Goal: Information Seeking & Learning: Learn about a topic

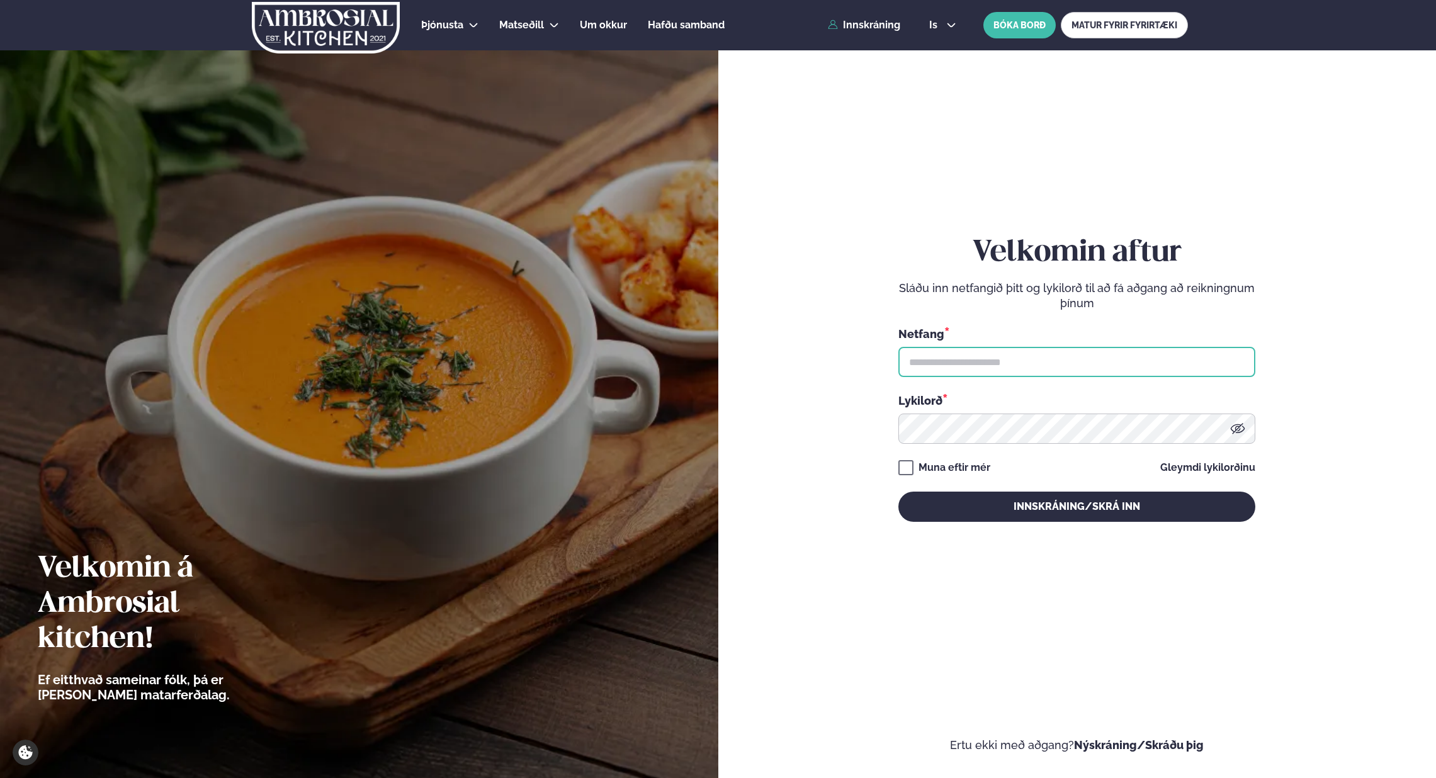
click at [1048, 364] on input "text" at bounding box center [1076, 362] width 357 height 30
type input "**********"
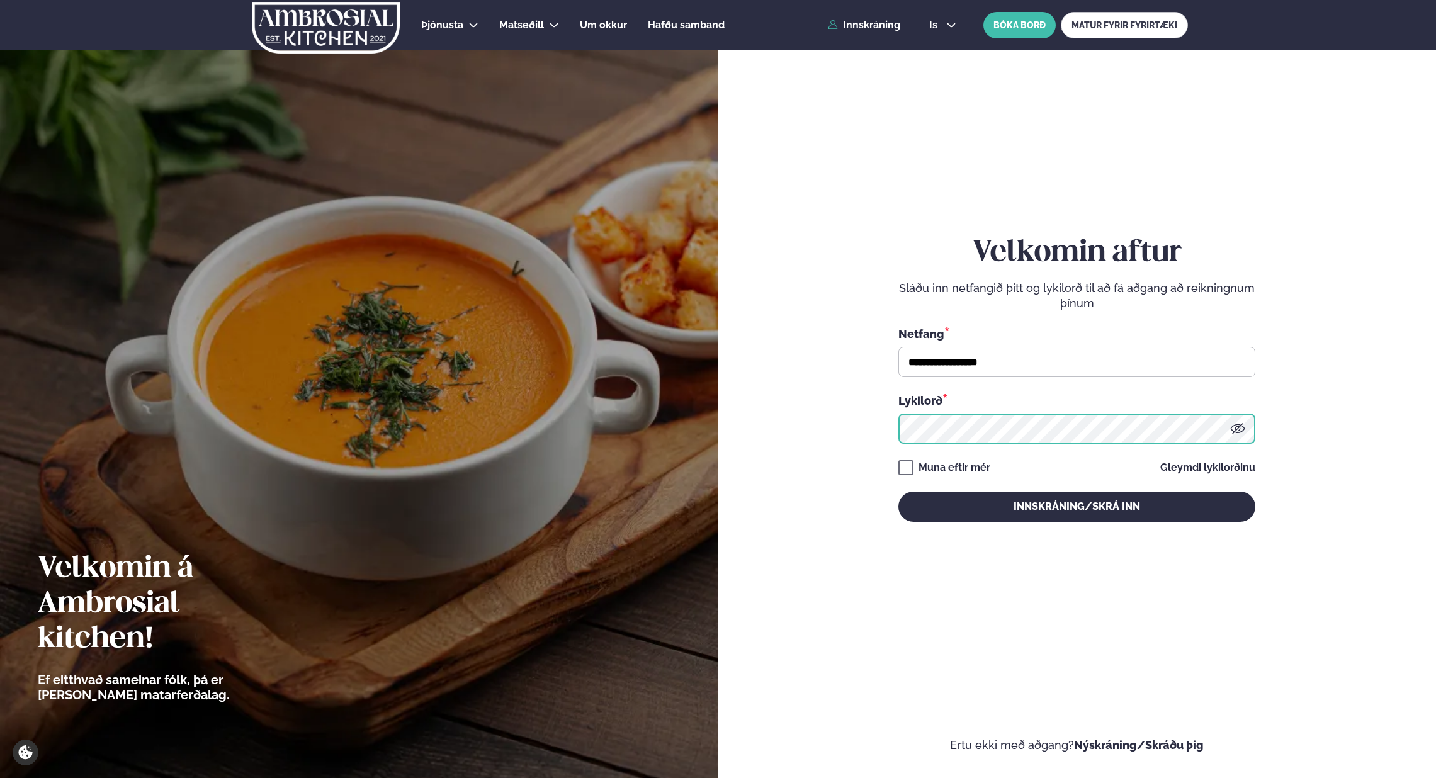
click at [898, 492] on button "Innskráning/Skrá inn" at bounding box center [1076, 507] width 357 height 30
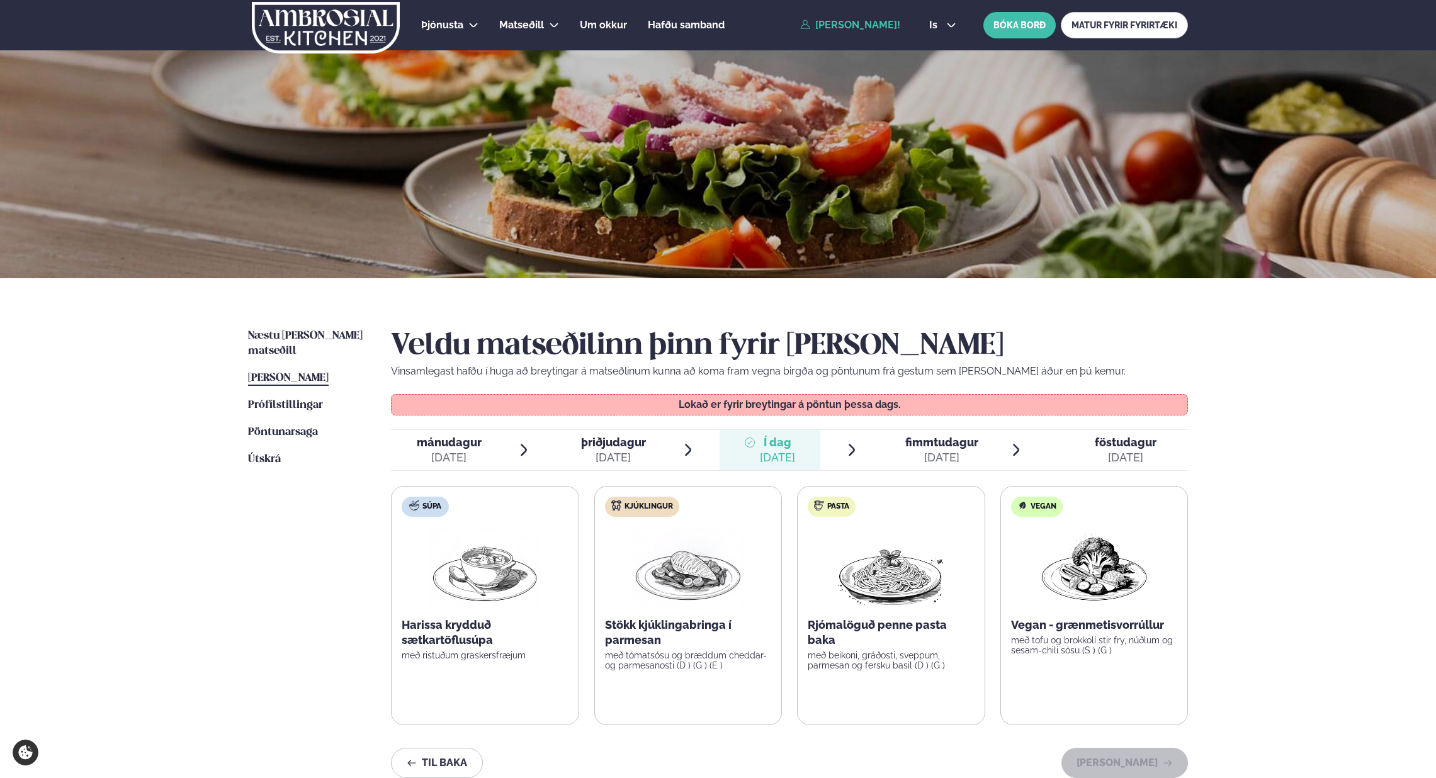
click at [966, 449] on div "fimmtudagur fim." at bounding box center [941, 442] width 73 height 15
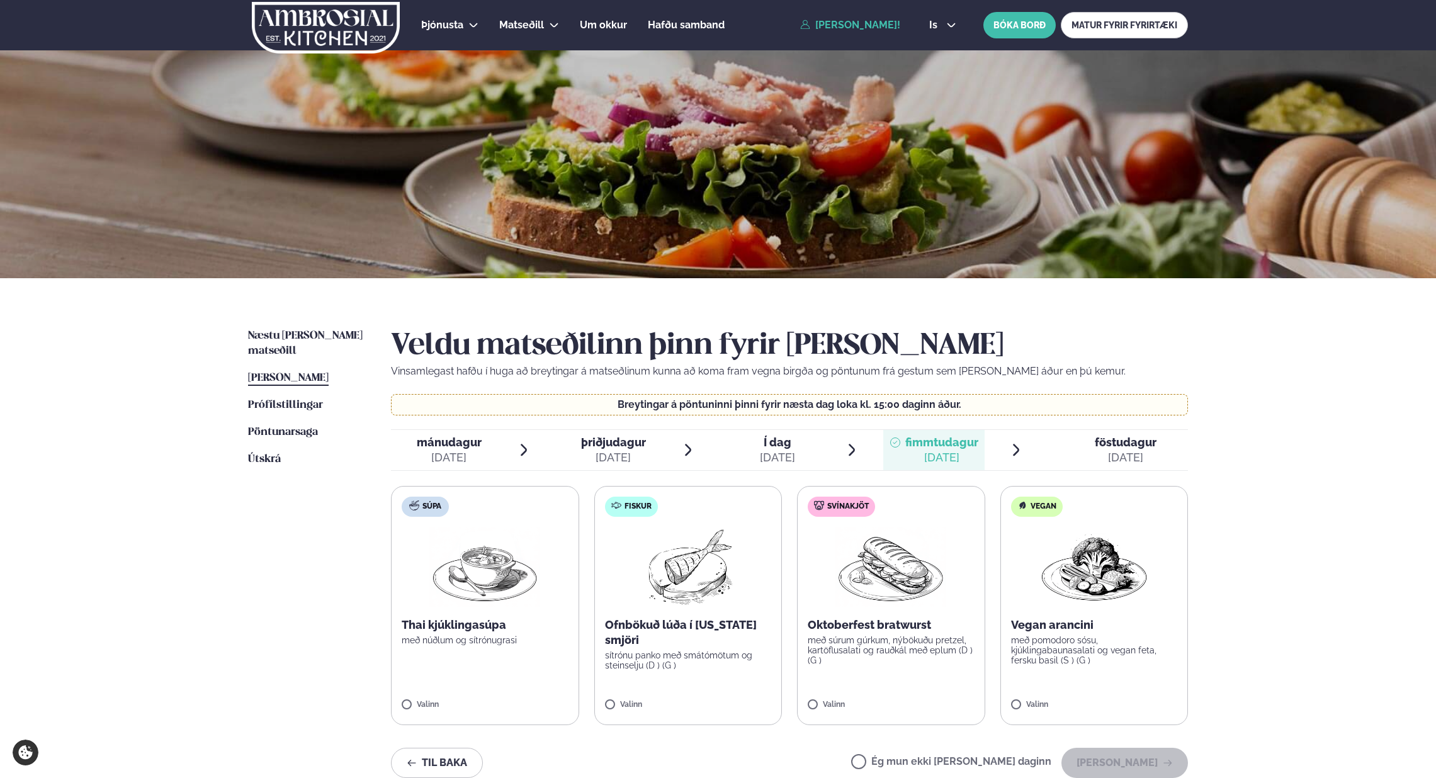
click at [1104, 456] on div "[DATE]" at bounding box center [1126, 457] width 62 height 15
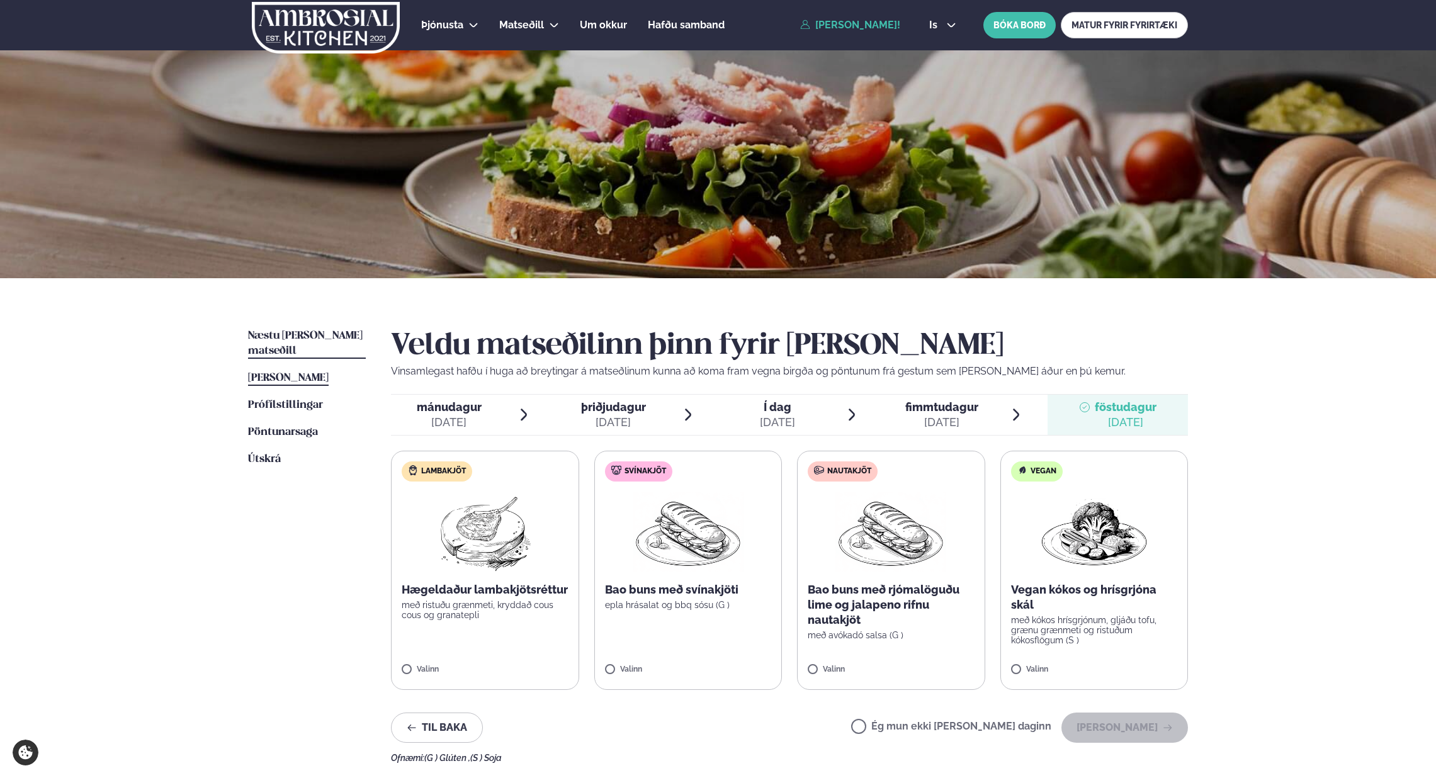
click at [302, 335] on span "Næstu [PERSON_NAME] matseðill" at bounding box center [305, 344] width 115 height 26
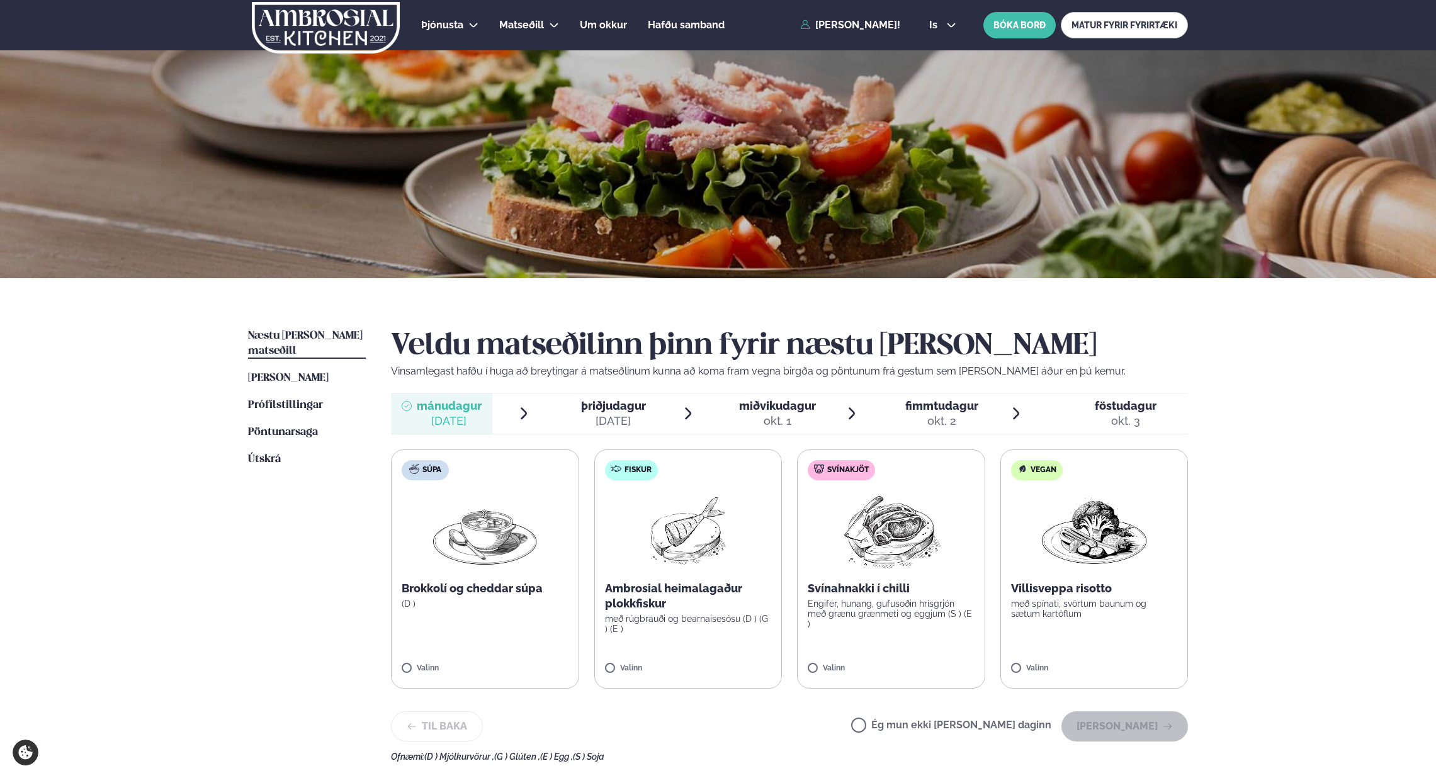
click at [635, 415] on div "[DATE]" at bounding box center [613, 421] width 65 height 15
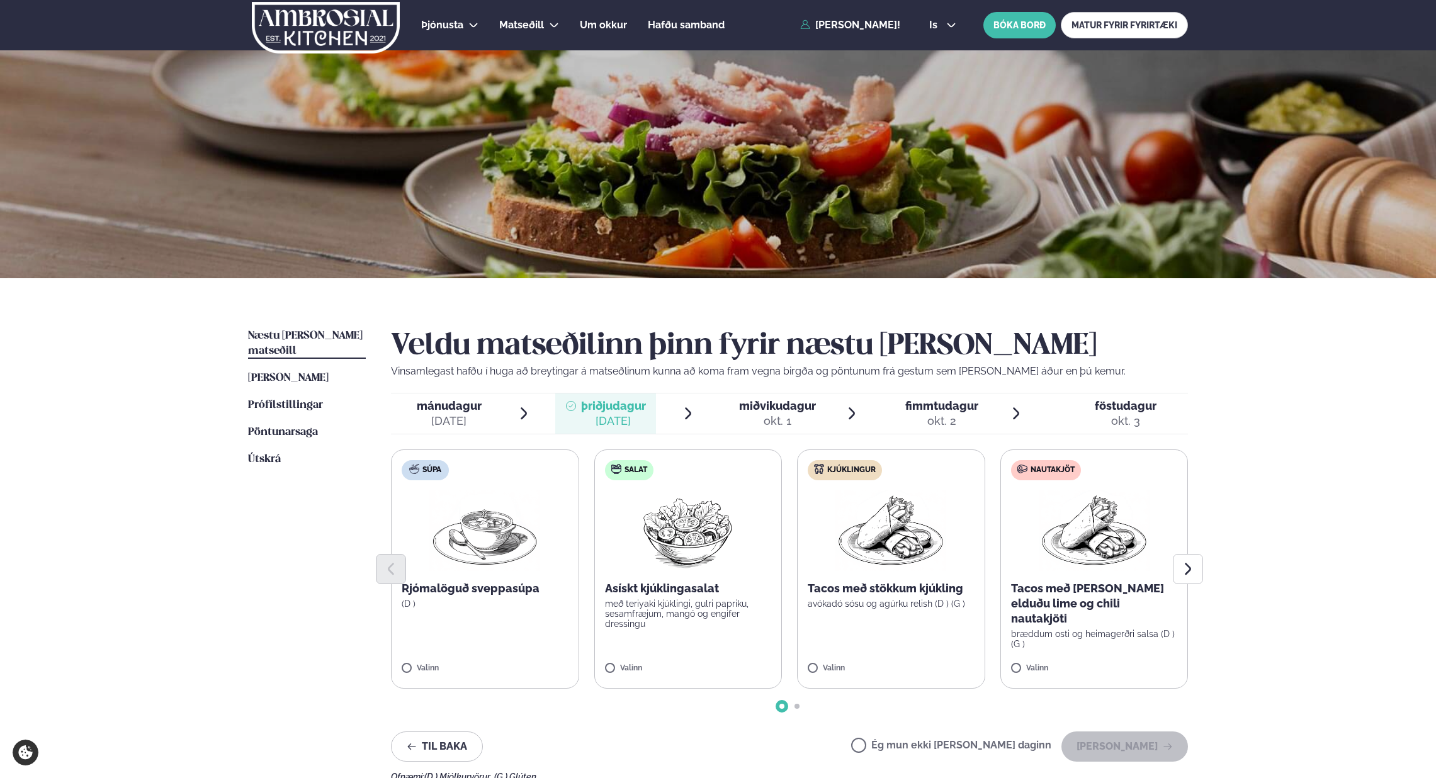
click at [789, 406] on span "miðvikudagur" at bounding box center [777, 405] width 77 height 13
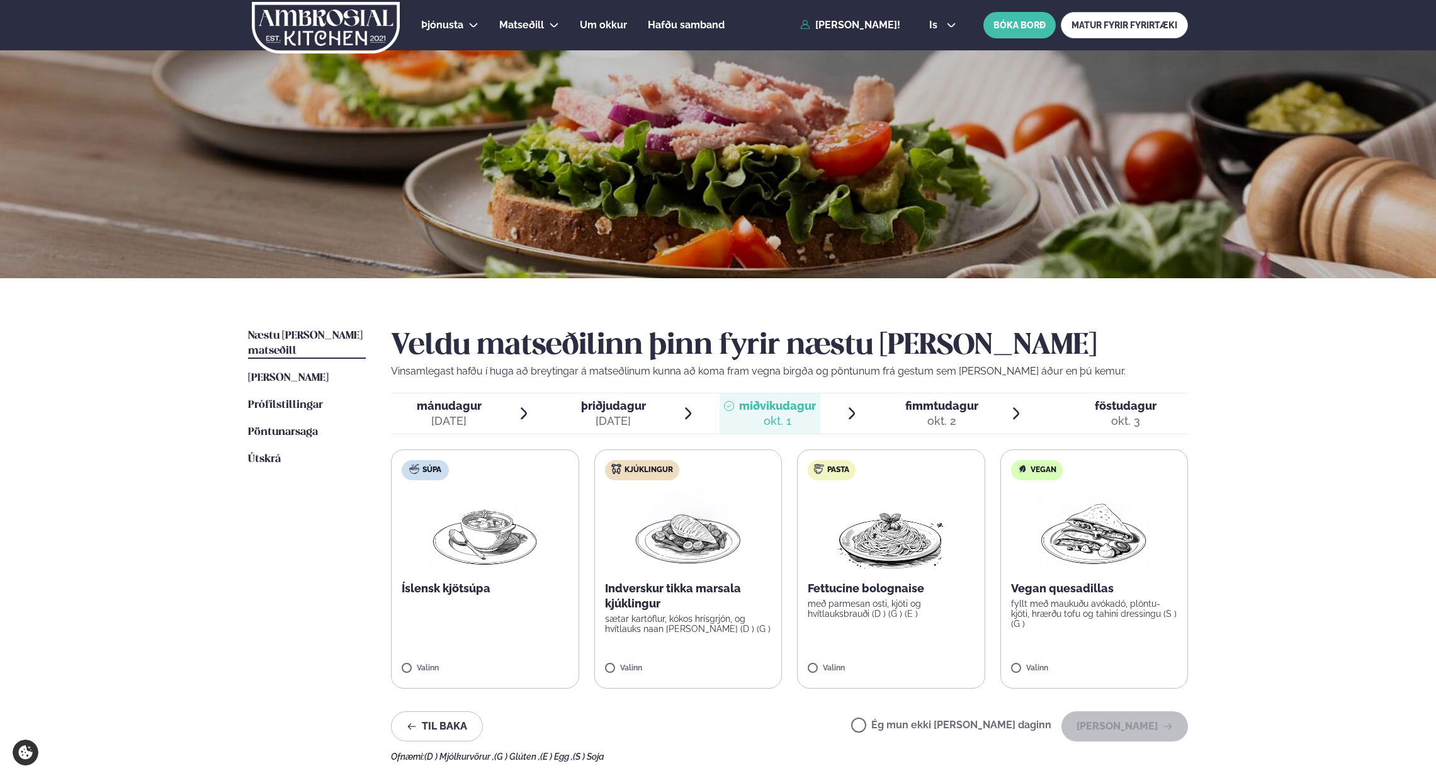
click at [934, 409] on span "fimmtudagur" at bounding box center [941, 405] width 73 height 13
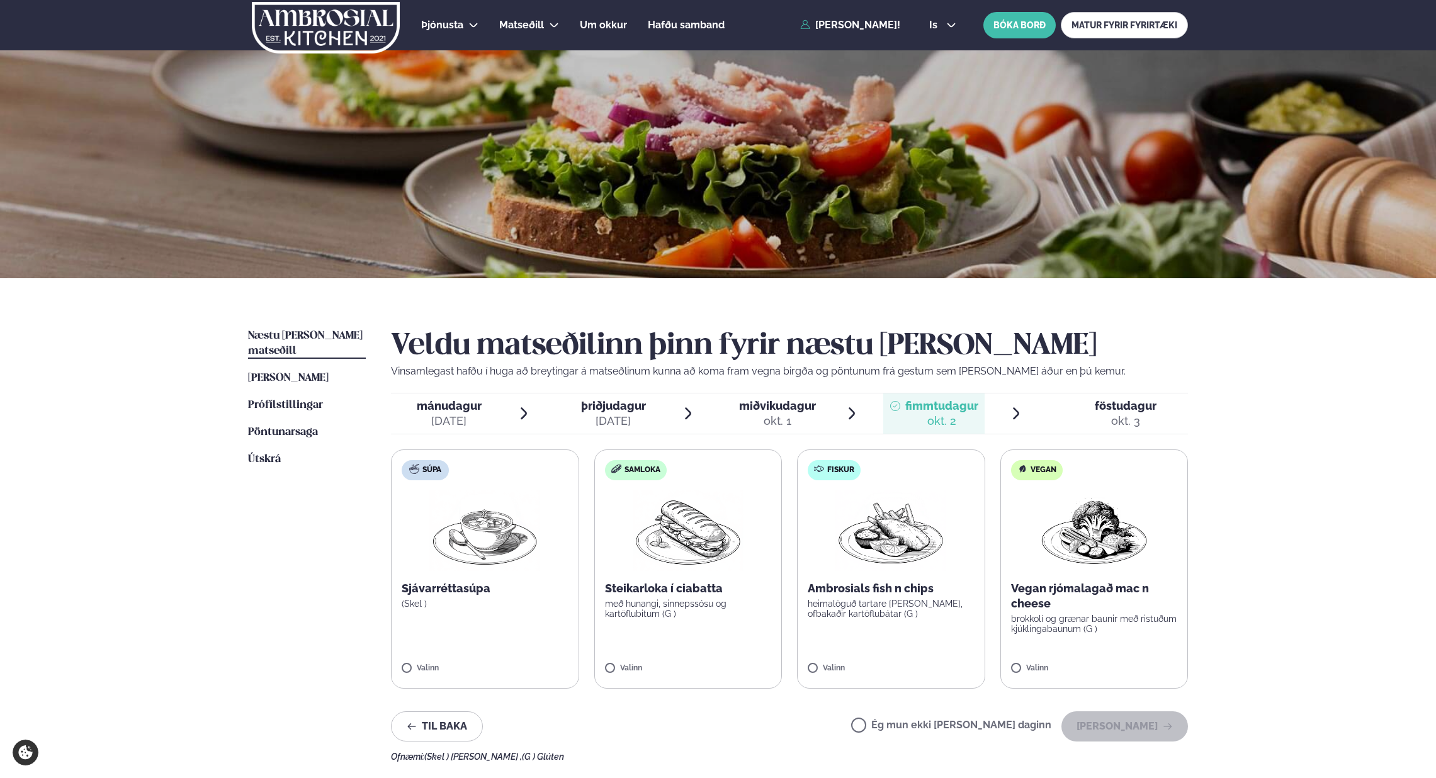
click at [1117, 412] on div "föstudagur fös." at bounding box center [1126, 405] width 62 height 15
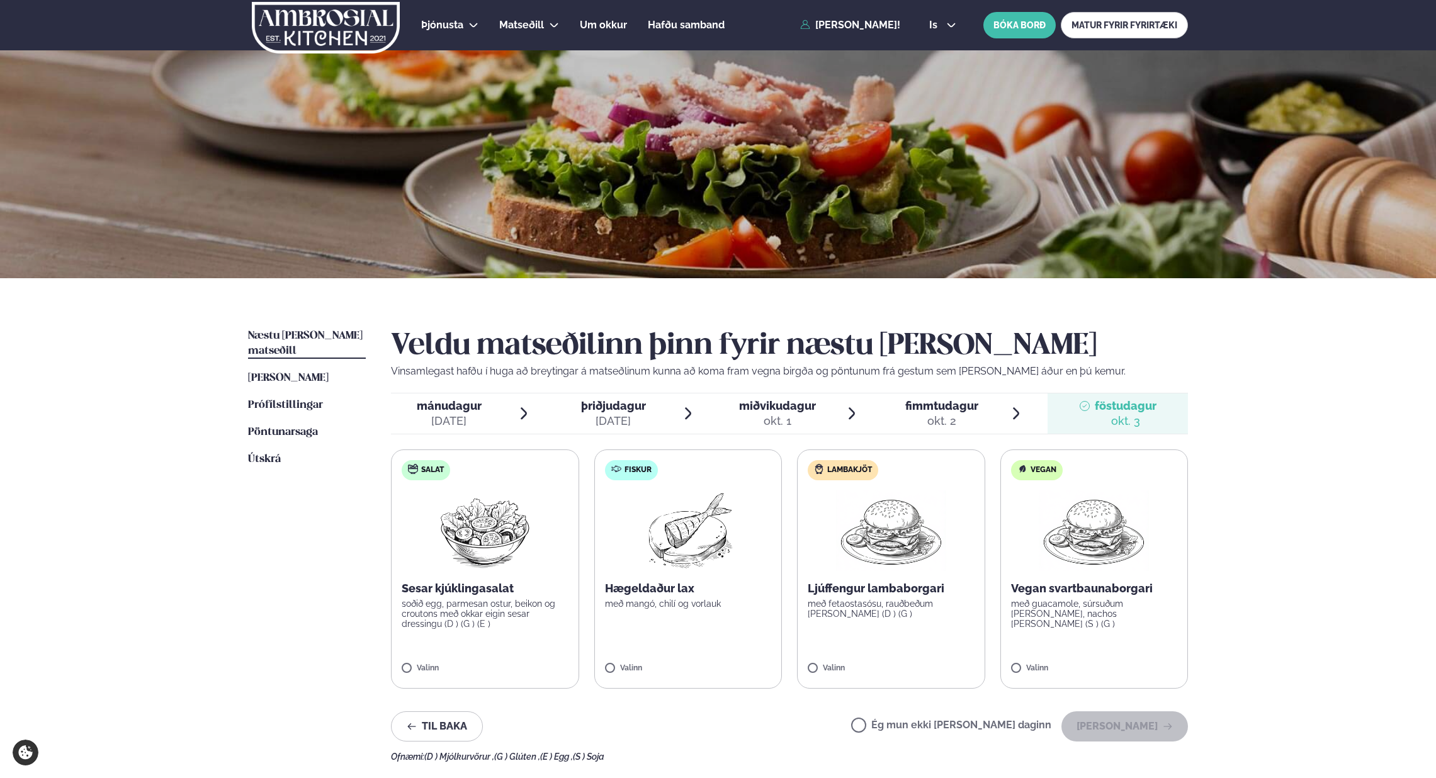
drag, startPoint x: 952, startPoint y: 420, endPoint x: 909, endPoint y: 422, distance: 43.5
click at [952, 420] on div "okt. 2" at bounding box center [941, 421] width 73 height 15
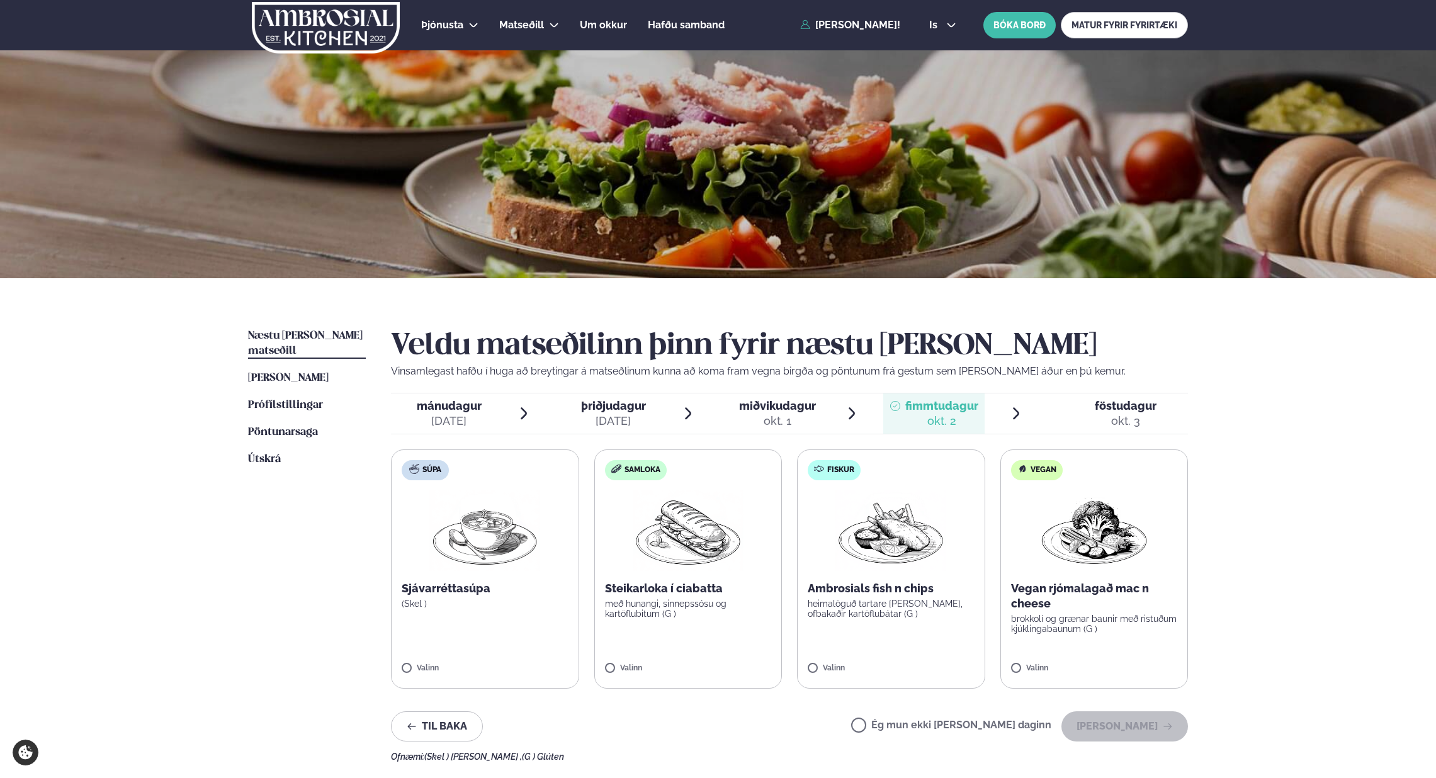
click at [751, 418] on div "okt. 1" at bounding box center [777, 421] width 77 height 15
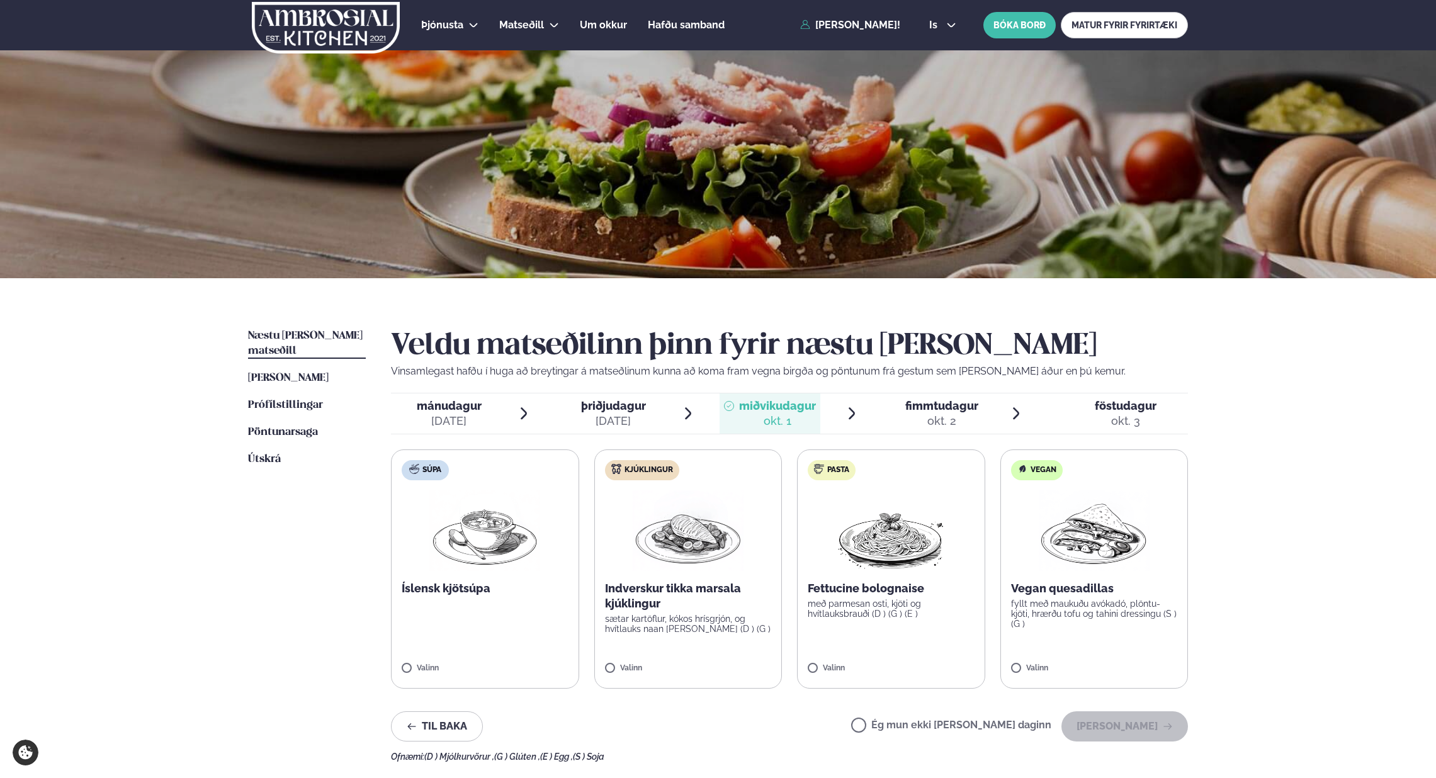
click at [655, 414] on span "þriðjudagur þri. [DATE]" at bounding box center [605, 413] width 101 height 40
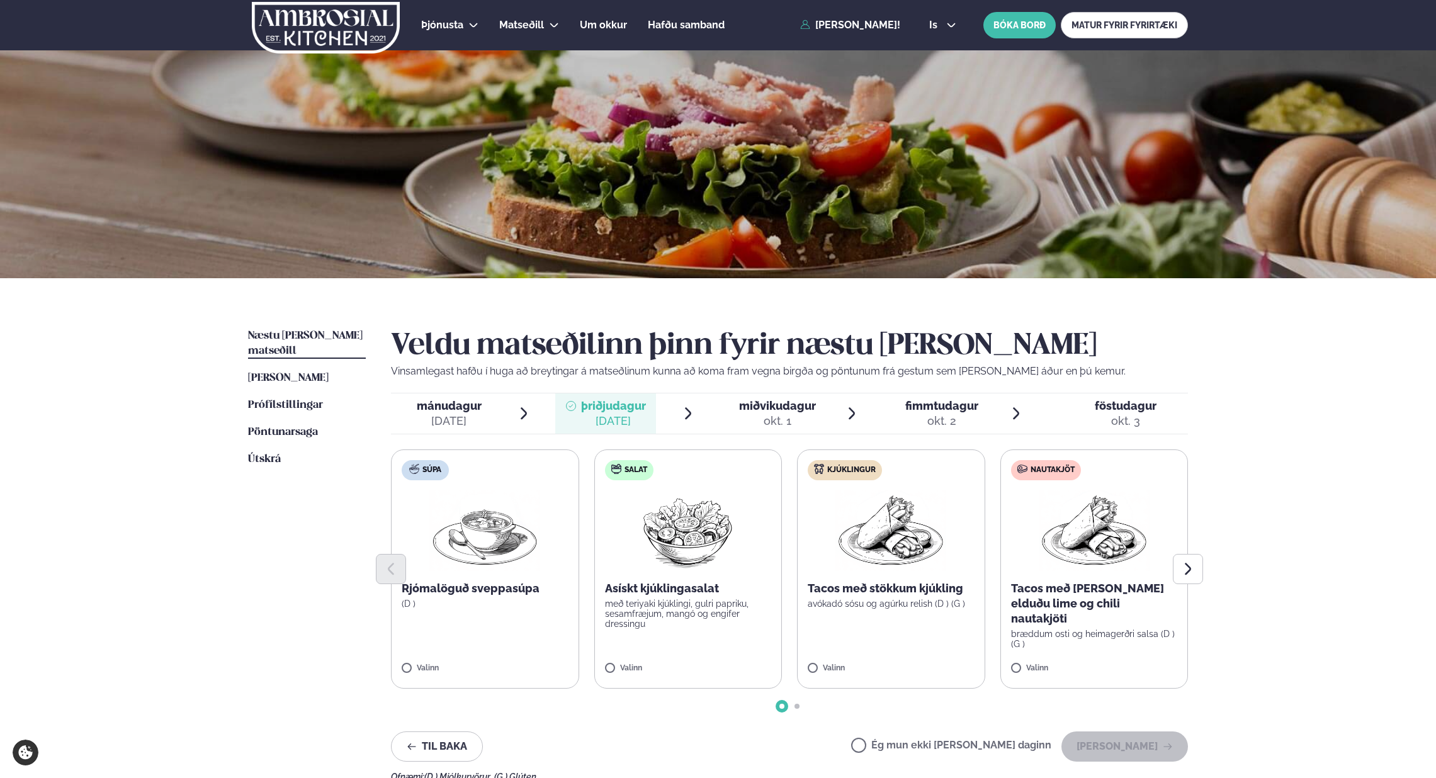
click at [475, 421] on div "[DATE]" at bounding box center [449, 421] width 65 height 15
